Goal: Transaction & Acquisition: Book appointment/travel/reservation

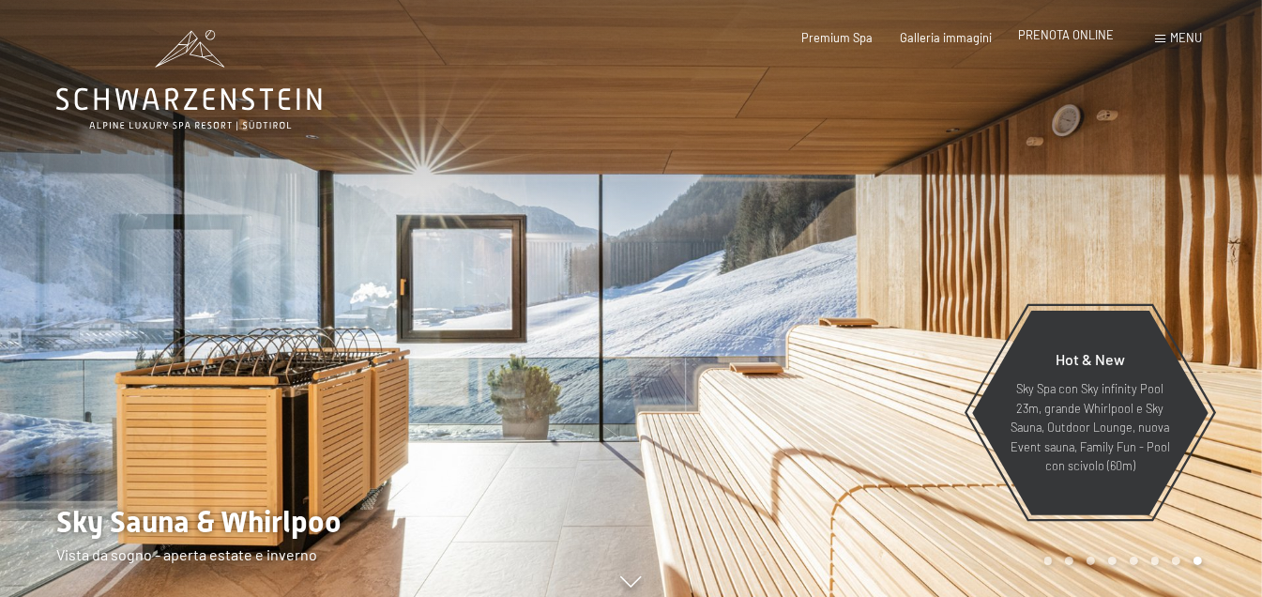
click at [1062, 38] on span "PRENOTA ONLINE" at bounding box center [1066, 34] width 96 height 15
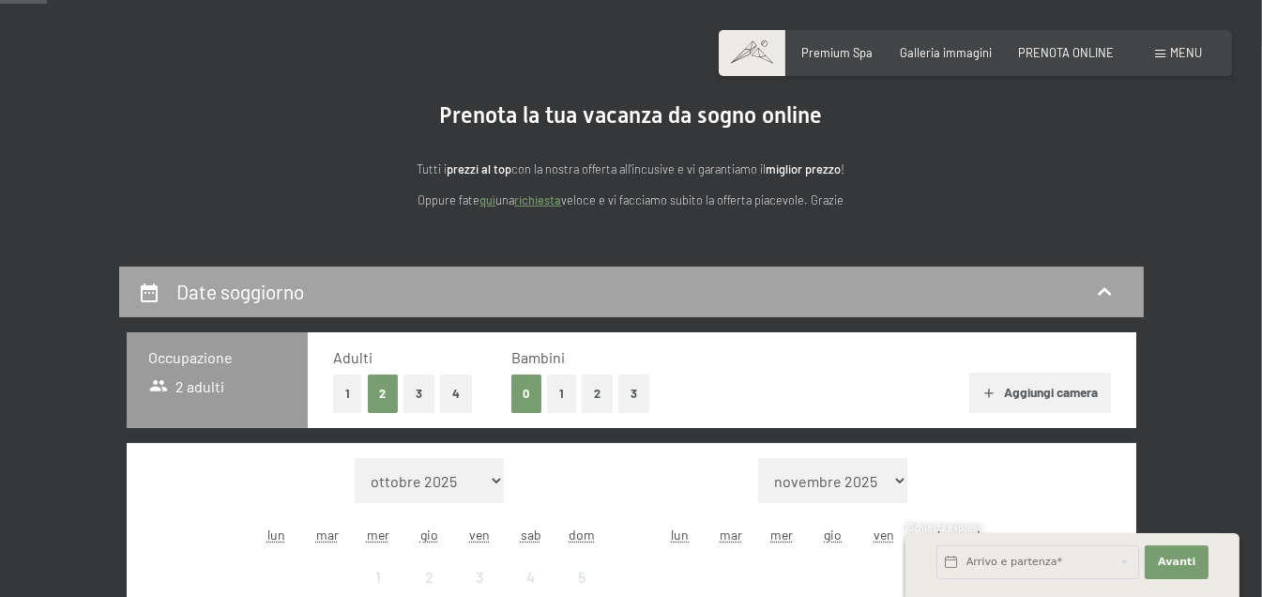
scroll to position [188, 0]
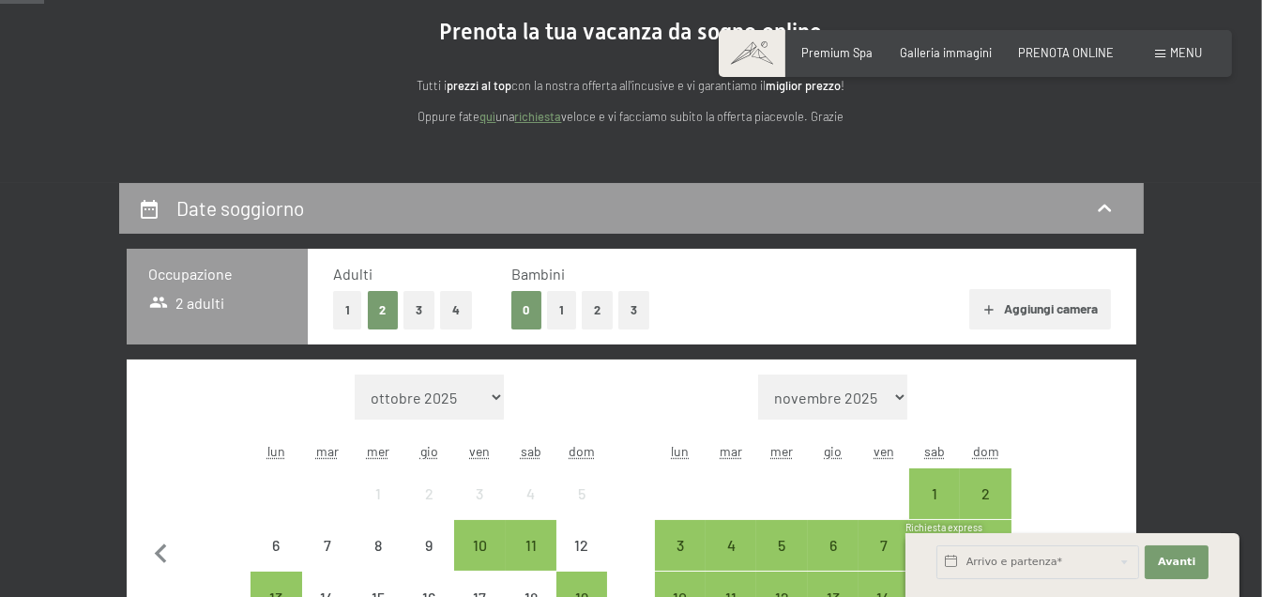
click at [339, 299] on button "1" at bounding box center [347, 310] width 29 height 38
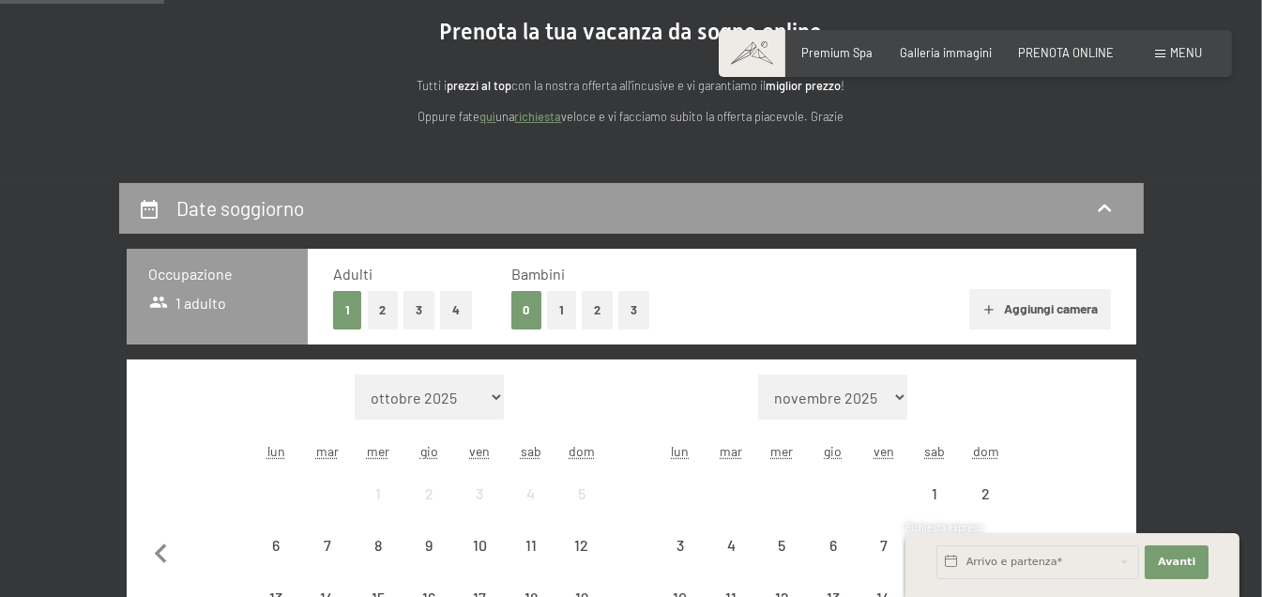
scroll to position [375, 0]
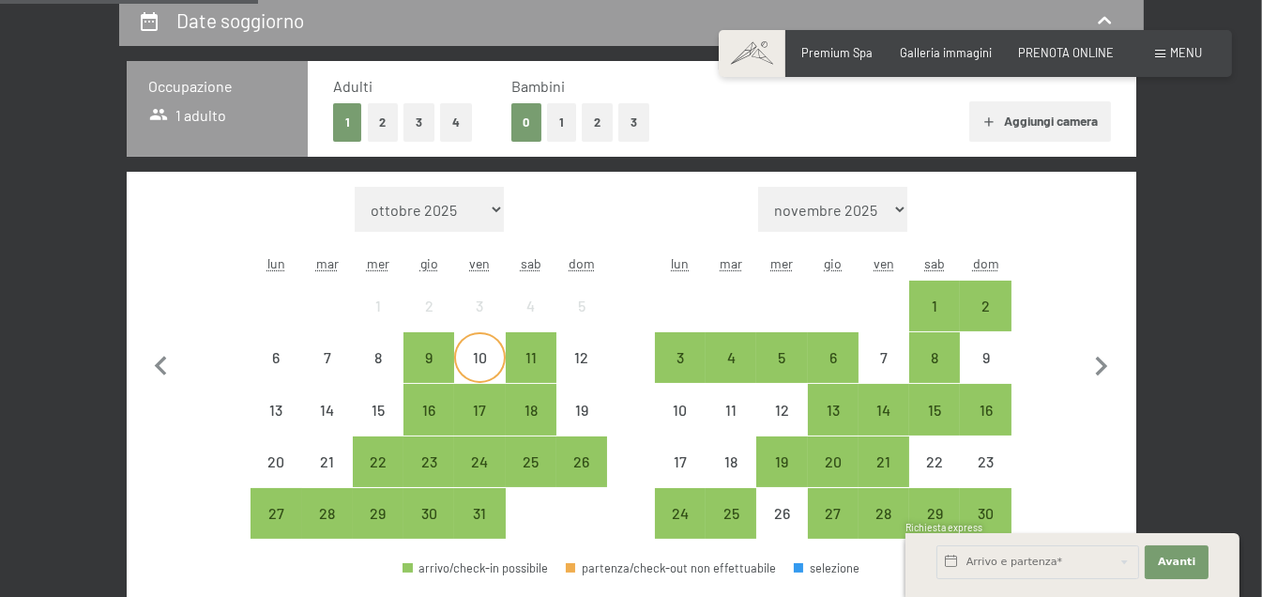
click at [486, 364] on div "10" at bounding box center [479, 373] width 47 height 47
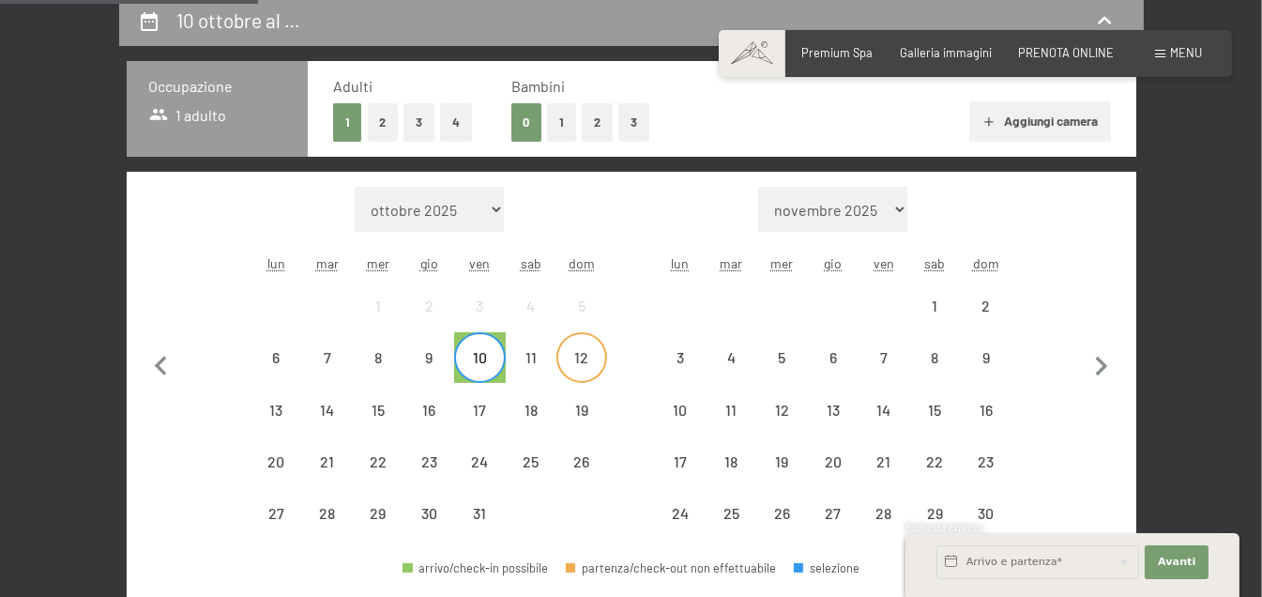
click at [582, 355] on div "12" at bounding box center [581, 373] width 47 height 47
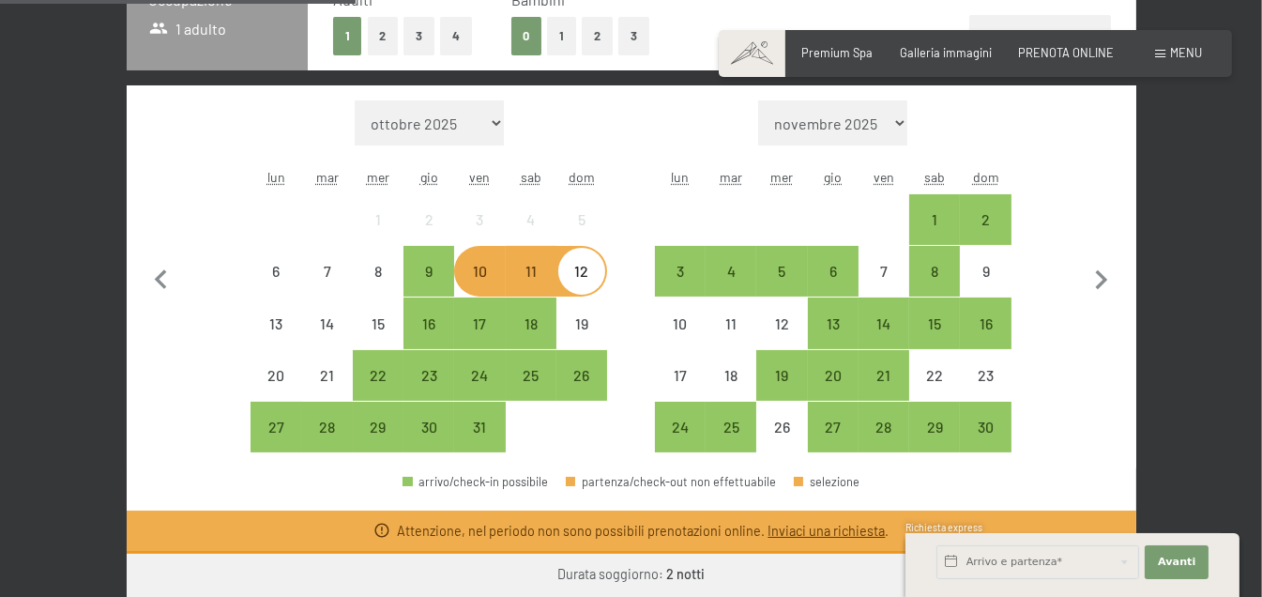
scroll to position [563, 0]
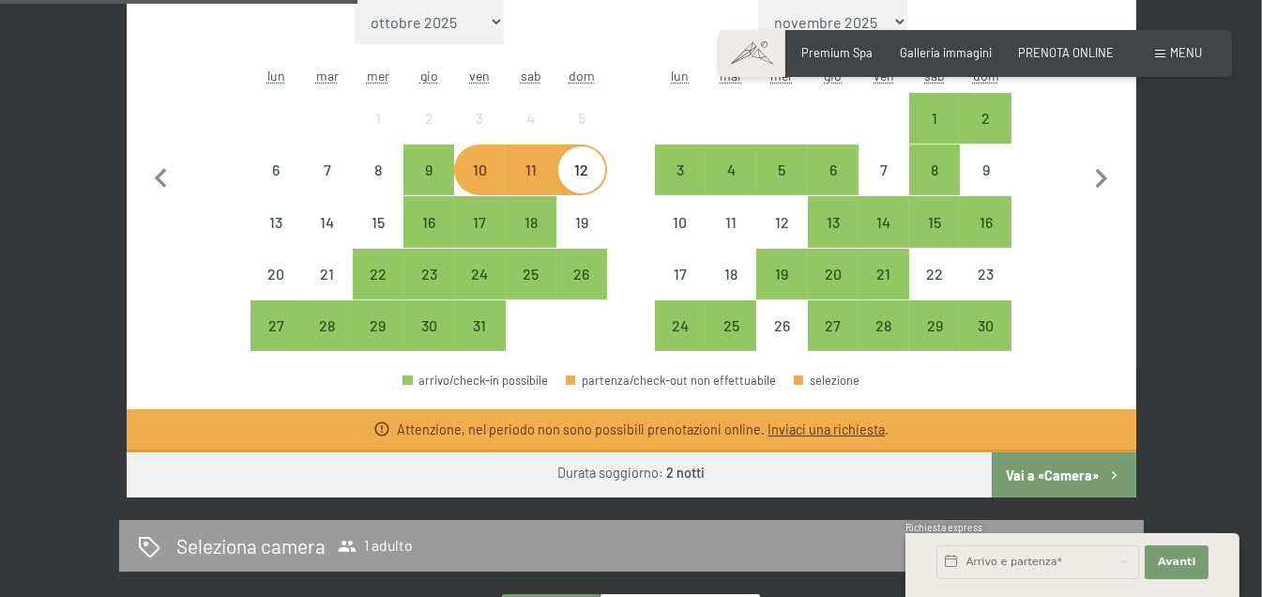
click at [1039, 479] on button "Vai a «Camera»" at bounding box center [1064, 474] width 144 height 45
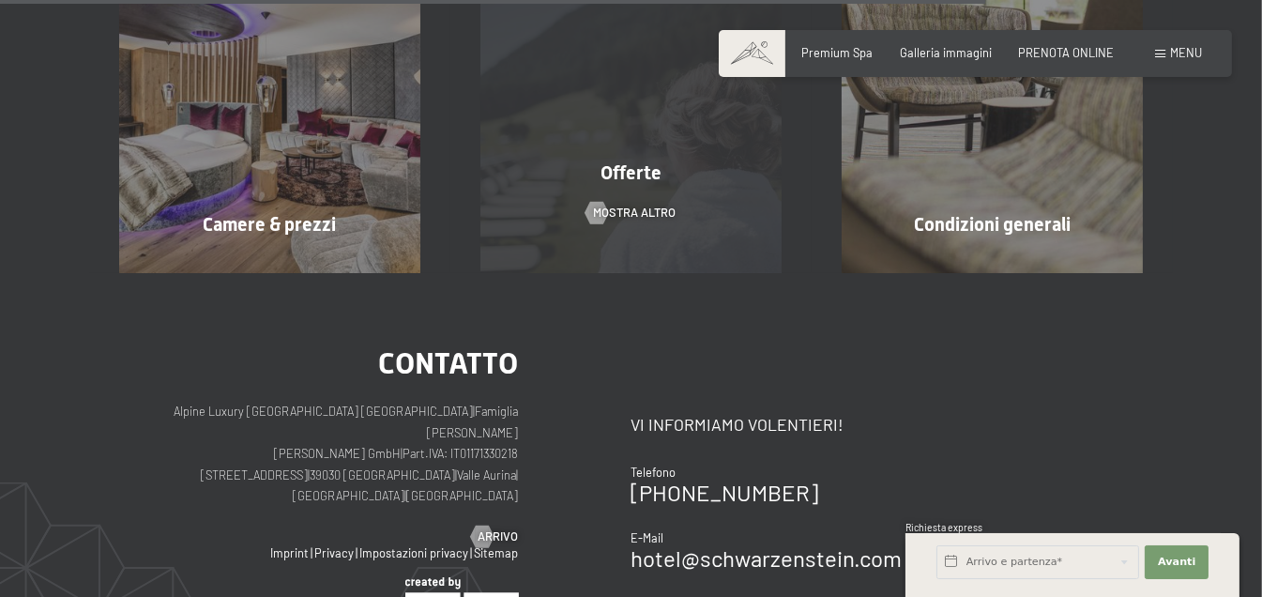
scroll to position [1121, 0]
